Goal: Navigation & Orientation: Find specific page/section

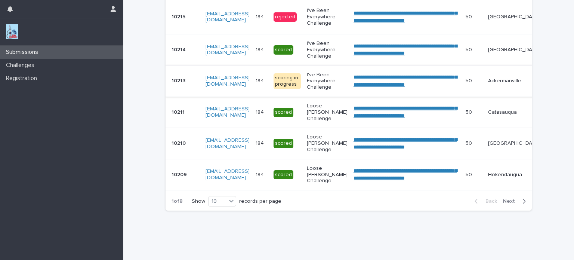
scroll to position [315, 0]
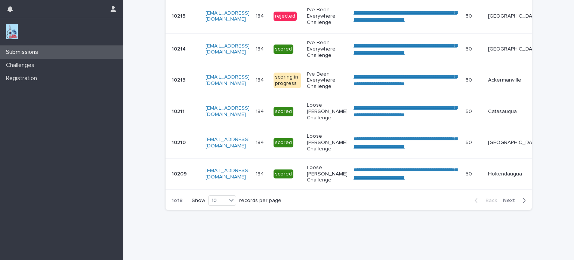
click at [503, 203] on span "Next" at bounding box center [511, 200] width 16 height 5
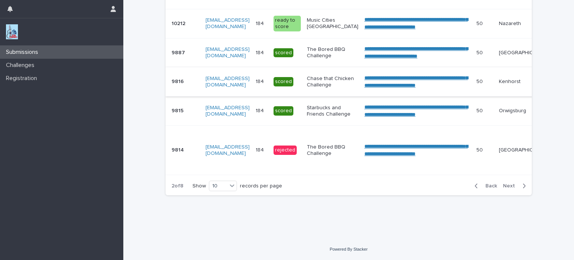
scroll to position [375, 0]
click at [490, 184] on span "Back" at bounding box center [489, 185] width 16 height 5
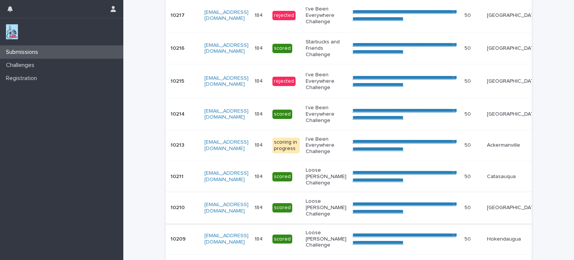
scroll to position [324, 0]
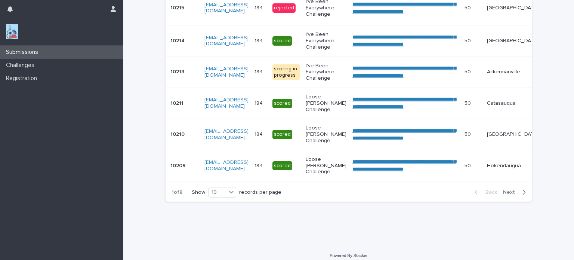
click at [506, 195] on span "Next" at bounding box center [511, 191] width 16 height 5
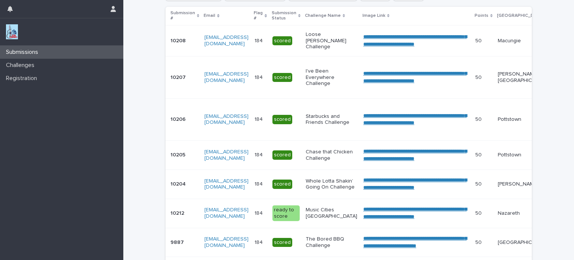
scroll to position [161, 0]
click at [386, 73] on link "**********" at bounding box center [415, 77] width 104 height 13
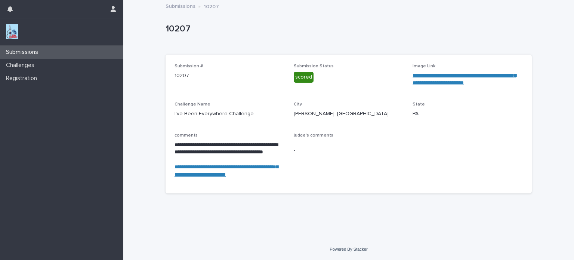
click at [173, 6] on link "Submissions" at bounding box center [181, 5] width 30 height 9
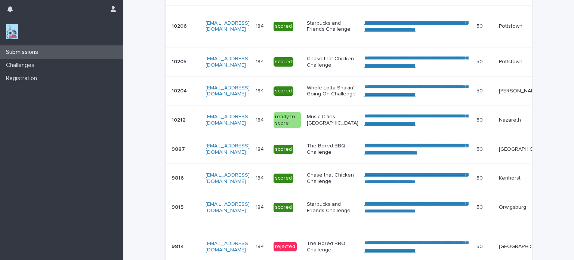
scroll to position [328, 0]
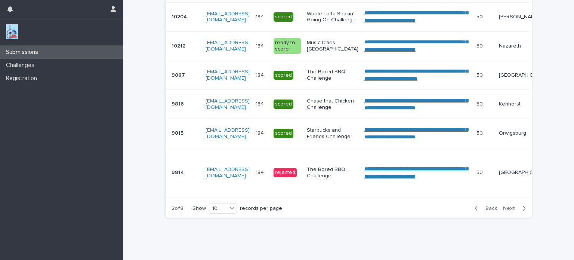
click at [485, 211] on span "Back" at bounding box center [489, 208] width 16 height 5
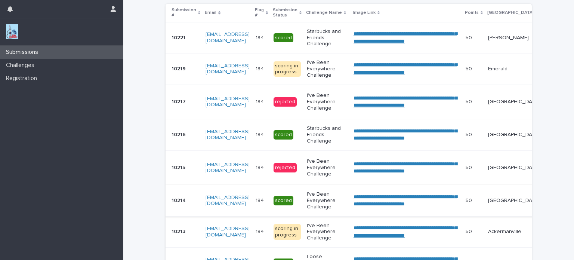
scroll to position [161, 0]
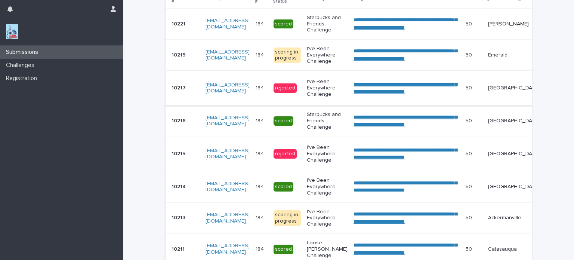
scroll to position [178, 0]
click at [29, 63] on p "Challenges" at bounding box center [21, 65] width 37 height 7
